Goal: Task Accomplishment & Management: Use online tool/utility

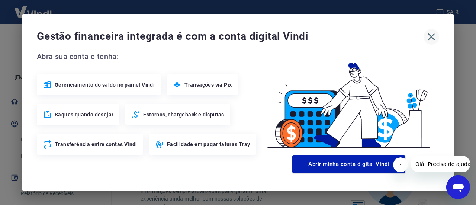
click at [432, 37] on icon "button" at bounding box center [431, 36] width 7 height 7
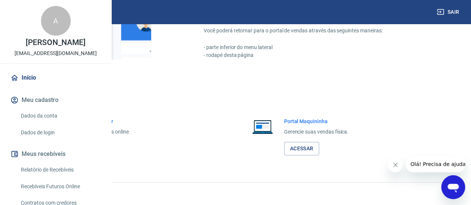
scroll to position [482, 0]
click at [99, 147] on link "Acessar" at bounding box center [81, 149] width 35 height 14
click at [99, 145] on link "Acessar" at bounding box center [81, 149] width 35 height 14
click at [99, 148] on link "Acessar" at bounding box center [81, 149] width 35 height 14
click at [99, 149] on link "Acessar" at bounding box center [81, 149] width 35 height 14
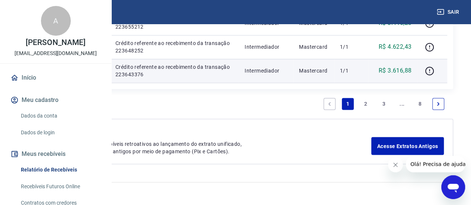
scroll to position [1014, 0]
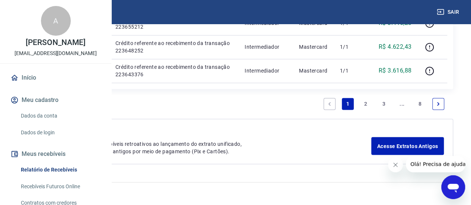
click at [366, 105] on link "2" at bounding box center [365, 104] width 12 height 12
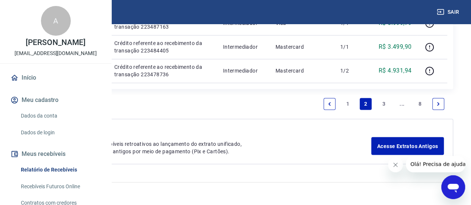
scroll to position [935, 0]
drag, startPoint x: 398, startPoint y: 165, endPoint x: 791, endPoint y: 323, distance: 424.1
click at [397, 165] on icon "Fechar mensagem da empresa" at bounding box center [395, 165] width 6 height 6
click at [437, 104] on icon "Next page" at bounding box center [437, 103] width 5 height 5
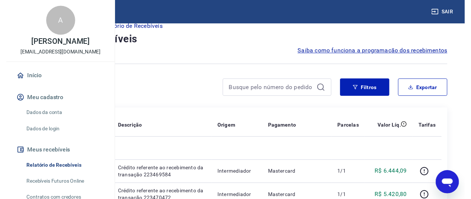
scroll to position [1023, 0]
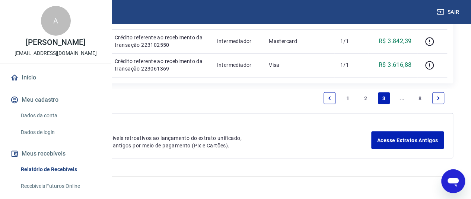
click at [438, 100] on link "Next page" at bounding box center [438, 98] width 12 height 12
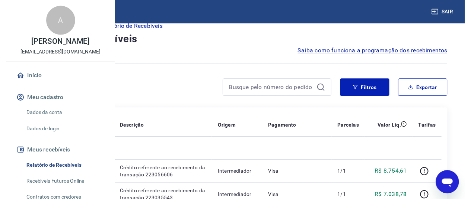
scroll to position [1088, 0]
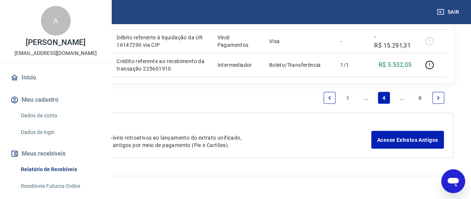
click at [437, 101] on icon "Next page" at bounding box center [437, 98] width 5 height 5
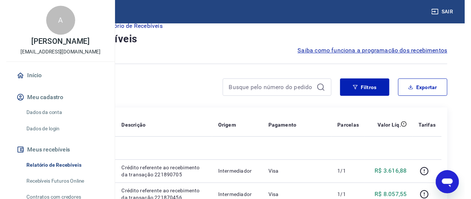
scroll to position [1079, 0]
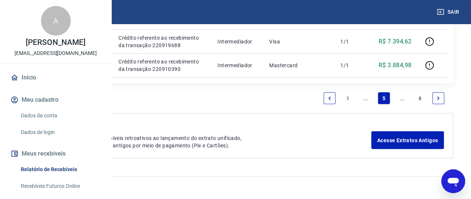
drag, startPoint x: 436, startPoint y: 105, endPoint x: 430, endPoint y: 104, distance: 6.7
click at [437, 101] on icon "Next page" at bounding box center [437, 98] width 5 height 5
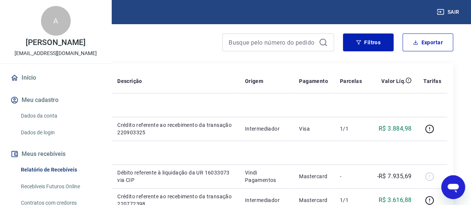
scroll to position [93, 0]
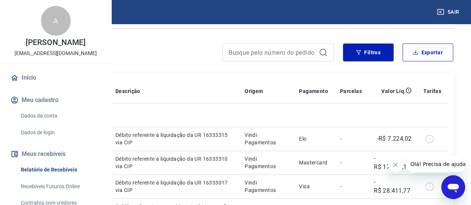
scroll to position [49, 0]
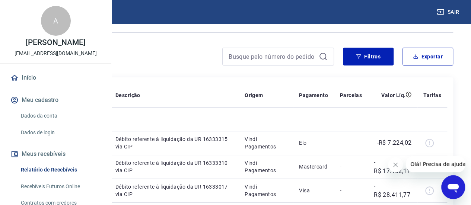
scroll to position [49, 0]
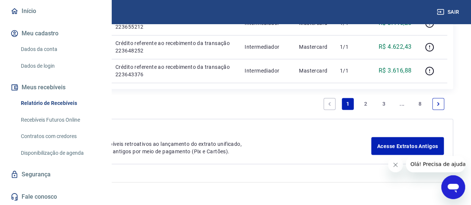
scroll to position [719, 0]
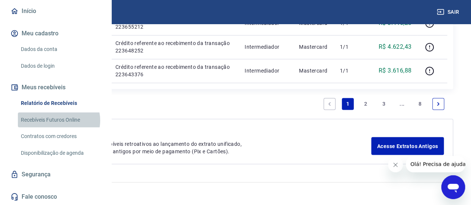
click at [58, 120] on link "Recebíveis Futuros Online" at bounding box center [60, 119] width 84 height 15
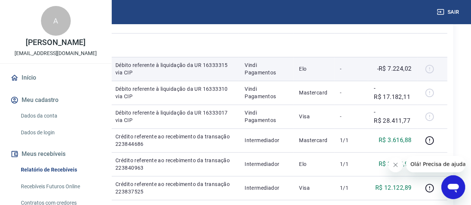
scroll to position [124, 0]
